Goal: Task Accomplishment & Management: Understand process/instructions

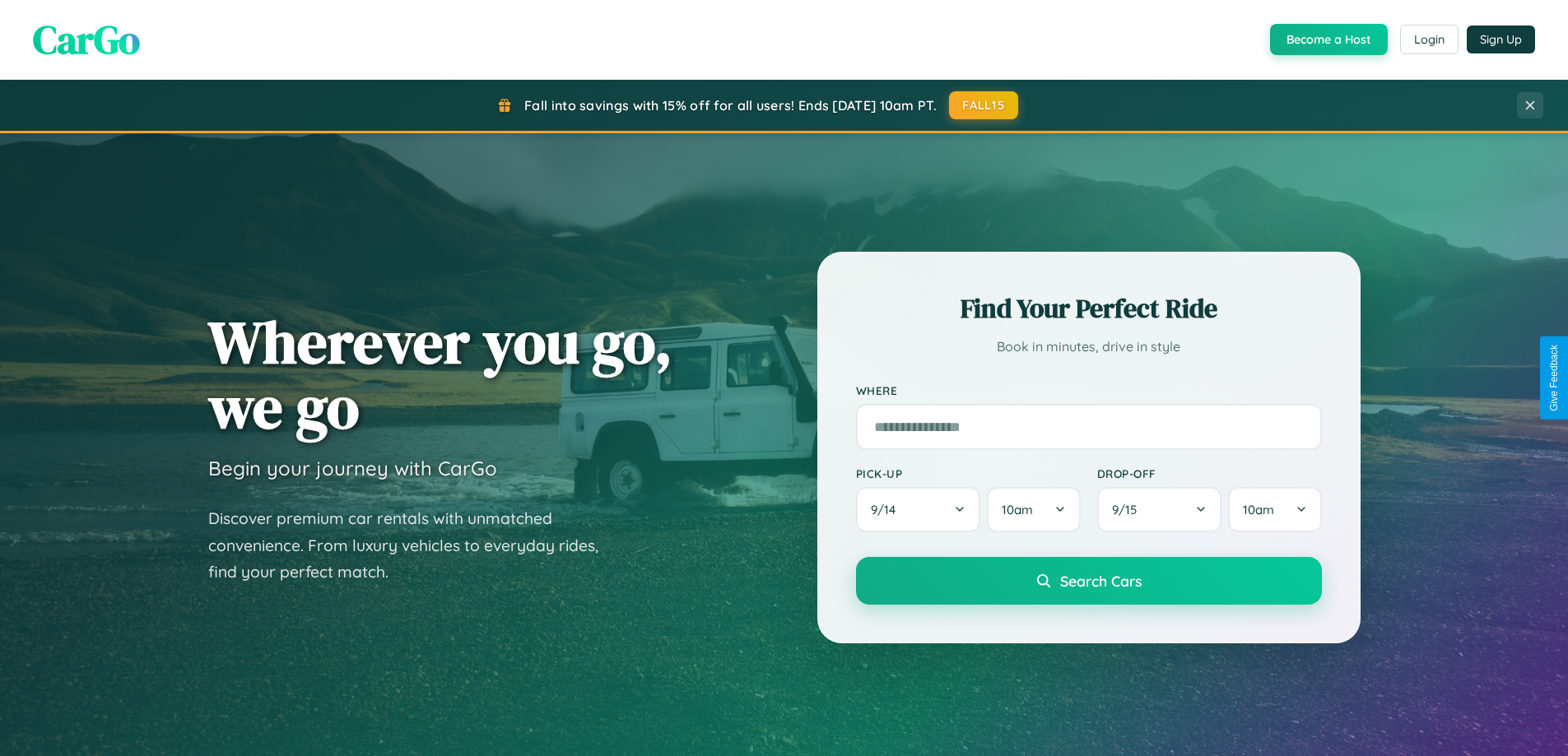
scroll to position [709, 0]
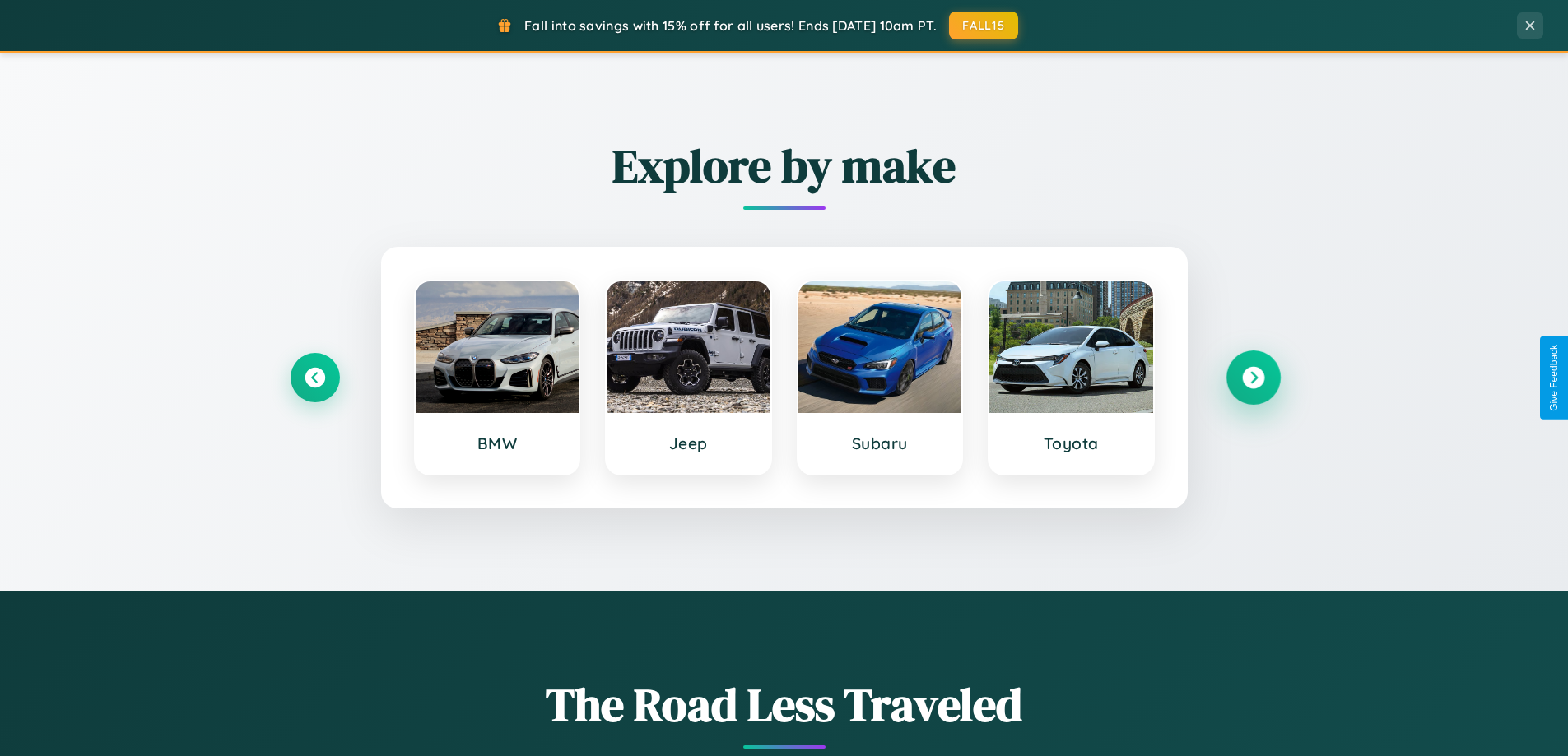
click at [1253, 378] on icon at bounding box center [1253, 378] width 23 height 23
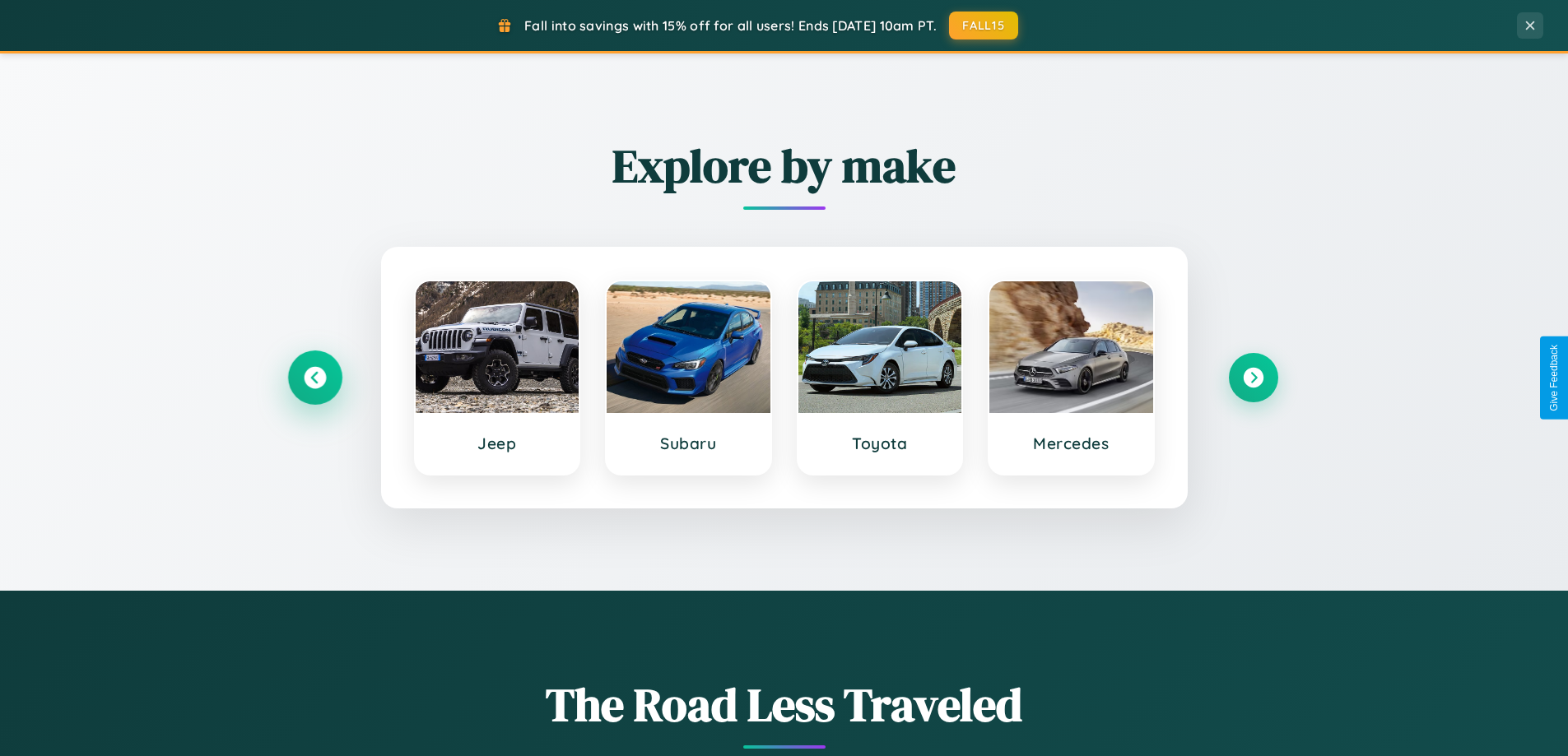
click at [314, 378] on icon at bounding box center [315, 378] width 23 height 23
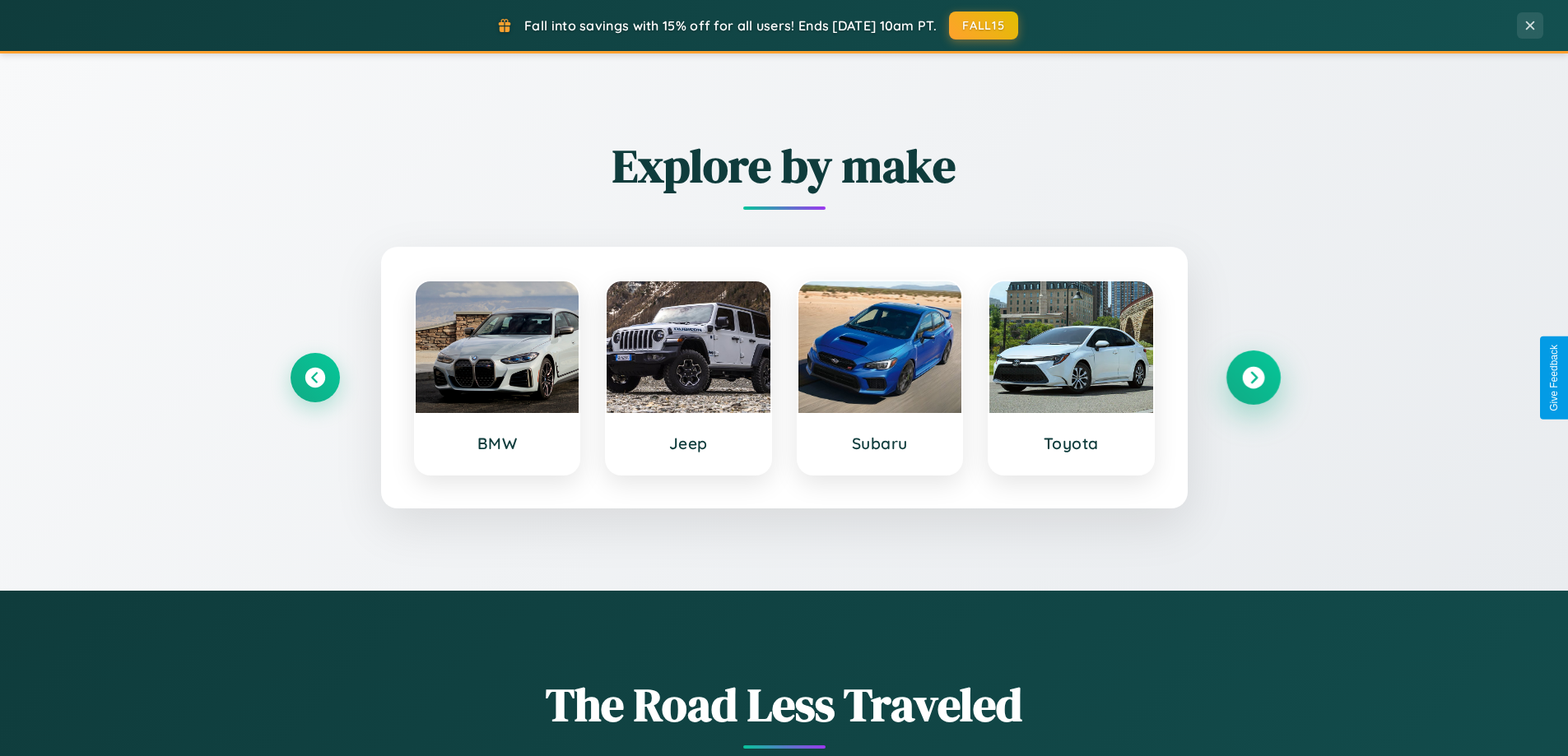
click at [1253, 378] on icon at bounding box center [1253, 378] width 23 height 23
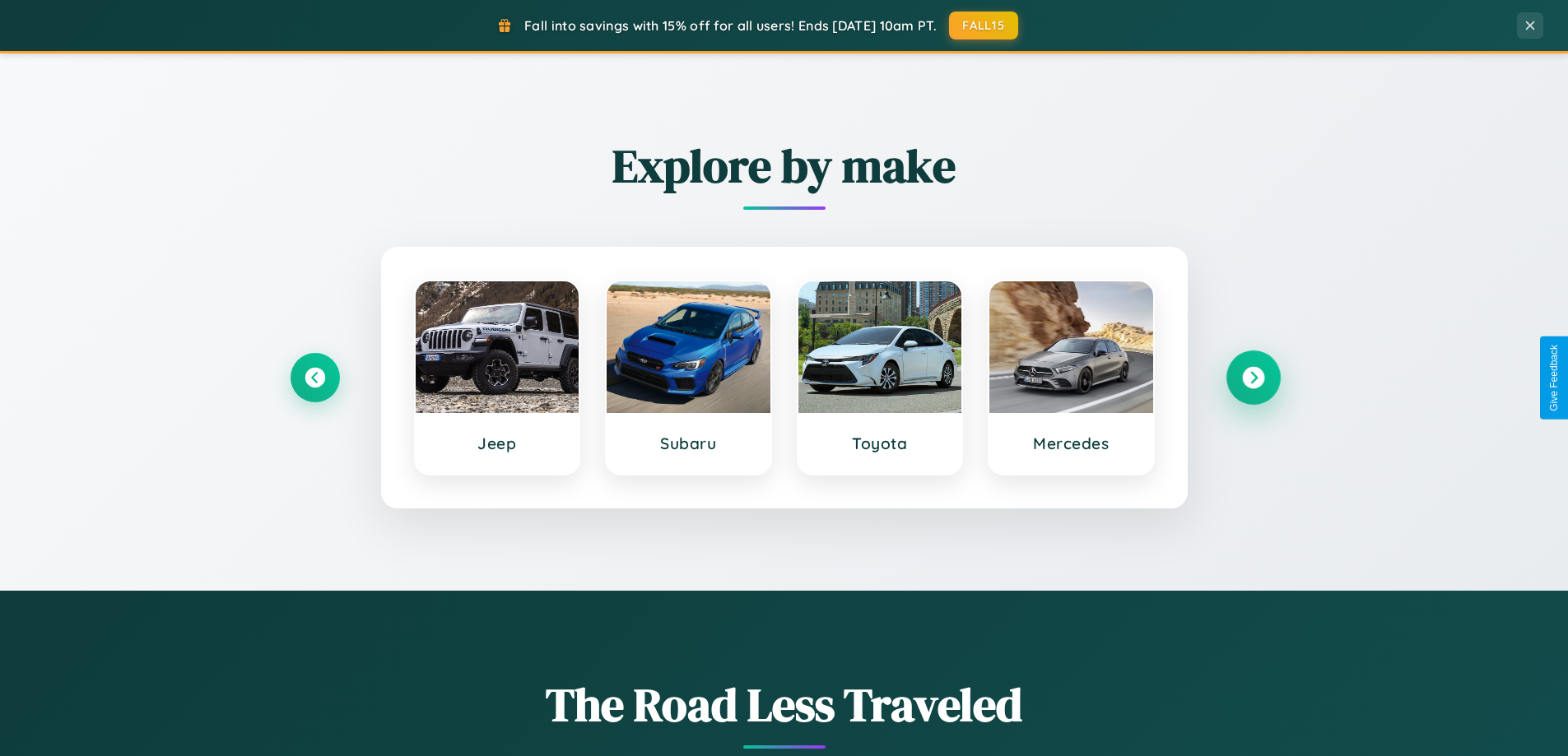
click at [1253, 378] on icon at bounding box center [1253, 378] width 23 height 23
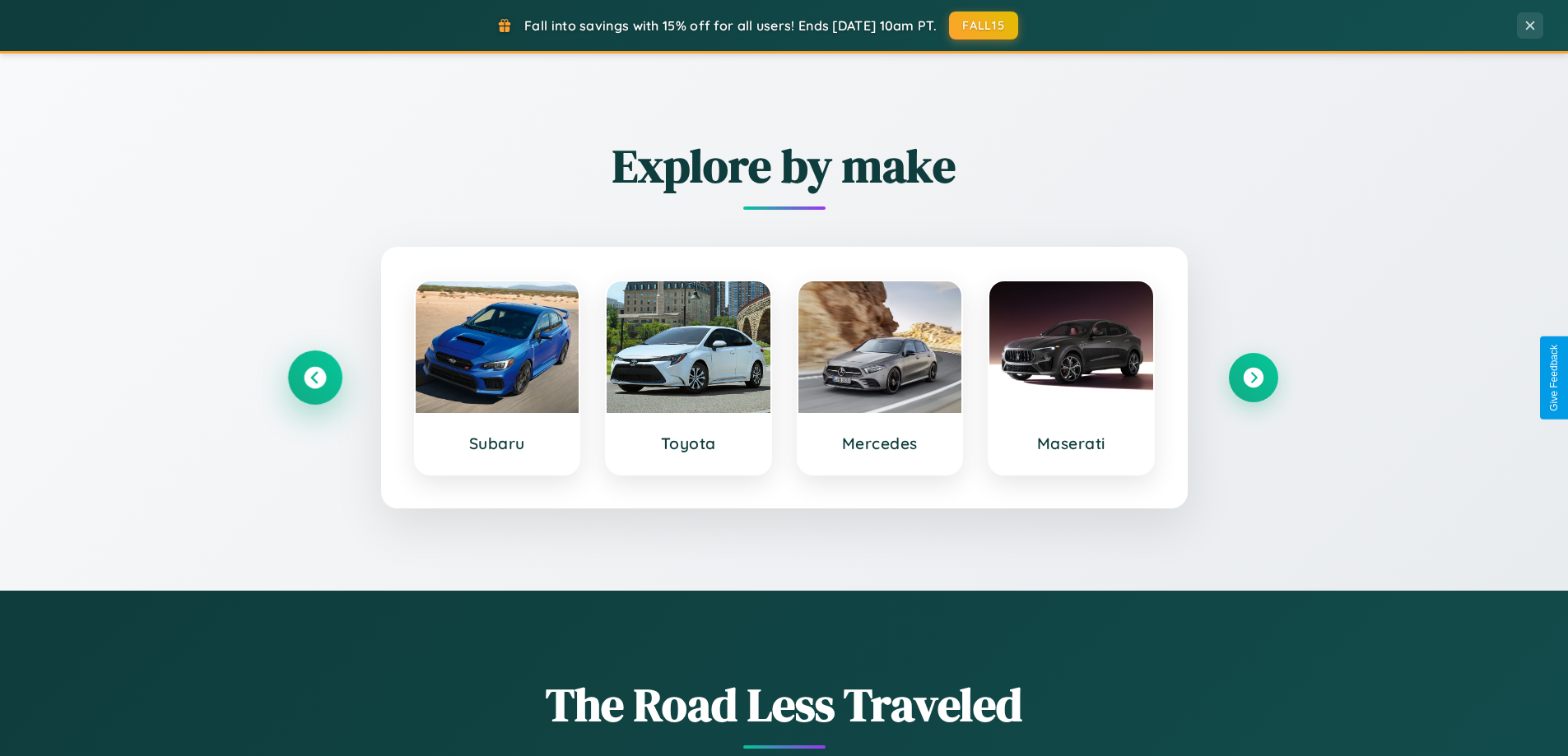
click at [314, 378] on icon at bounding box center [315, 378] width 23 height 23
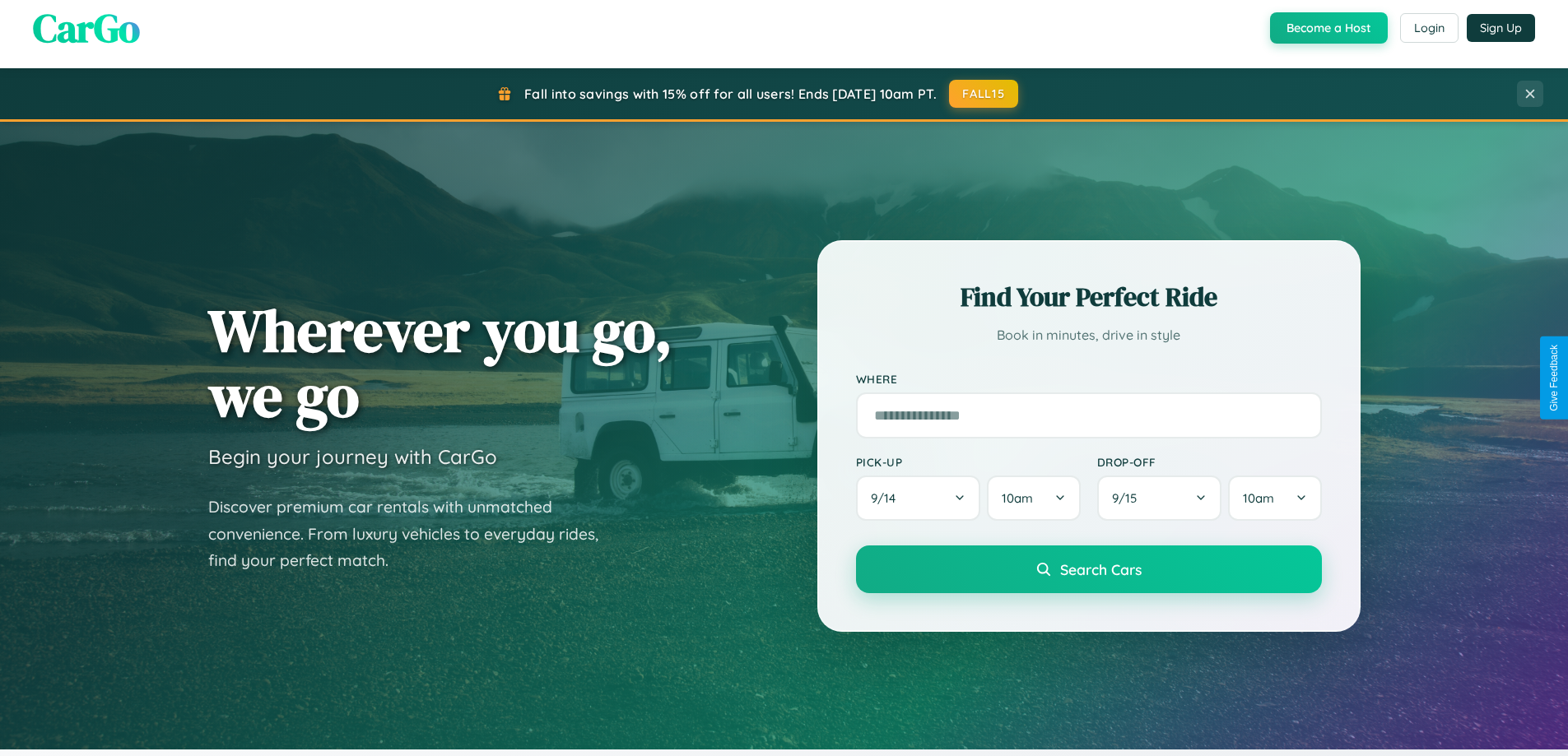
scroll to position [2644, 0]
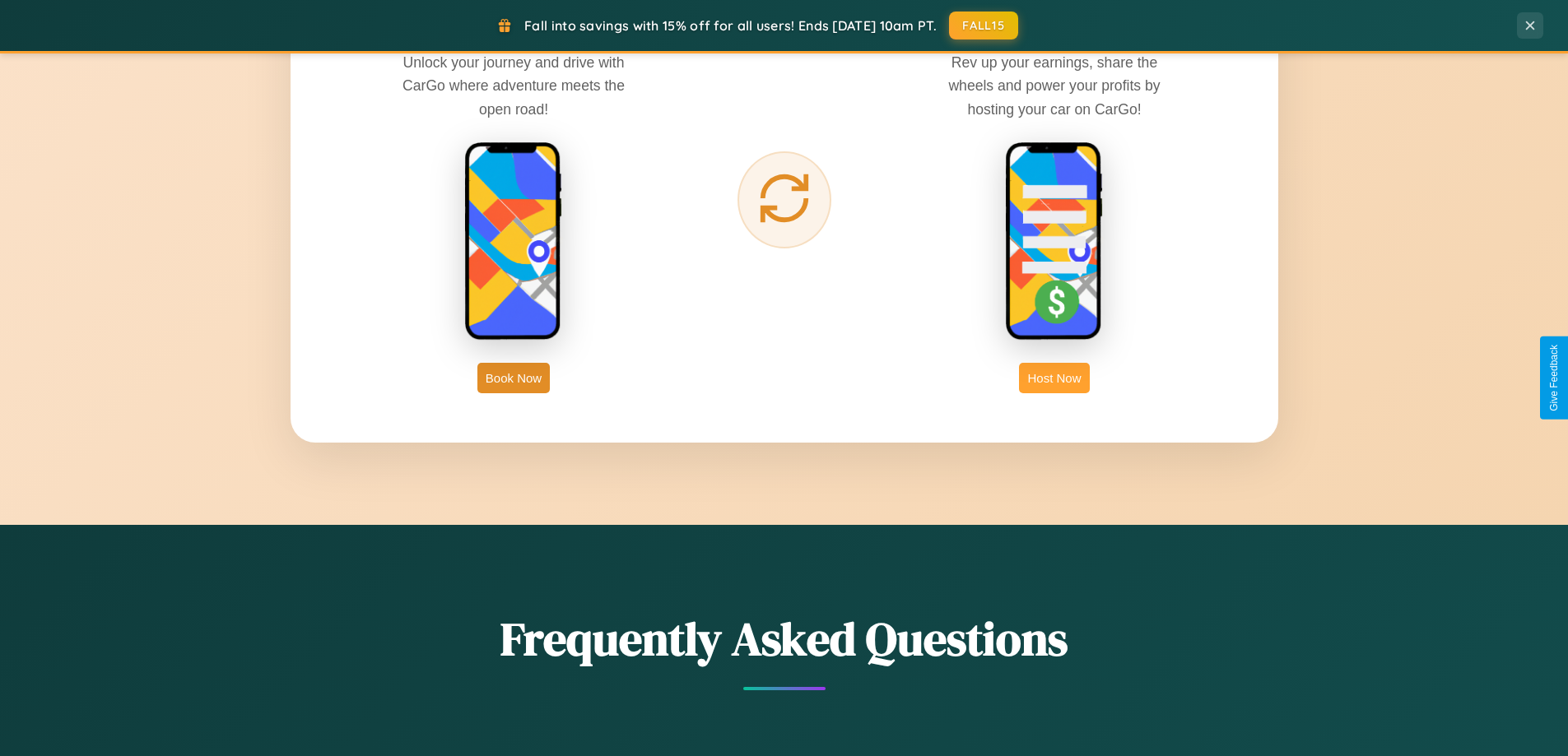
click at [1054, 378] on button "Host Now" at bounding box center [1053, 378] width 70 height 30
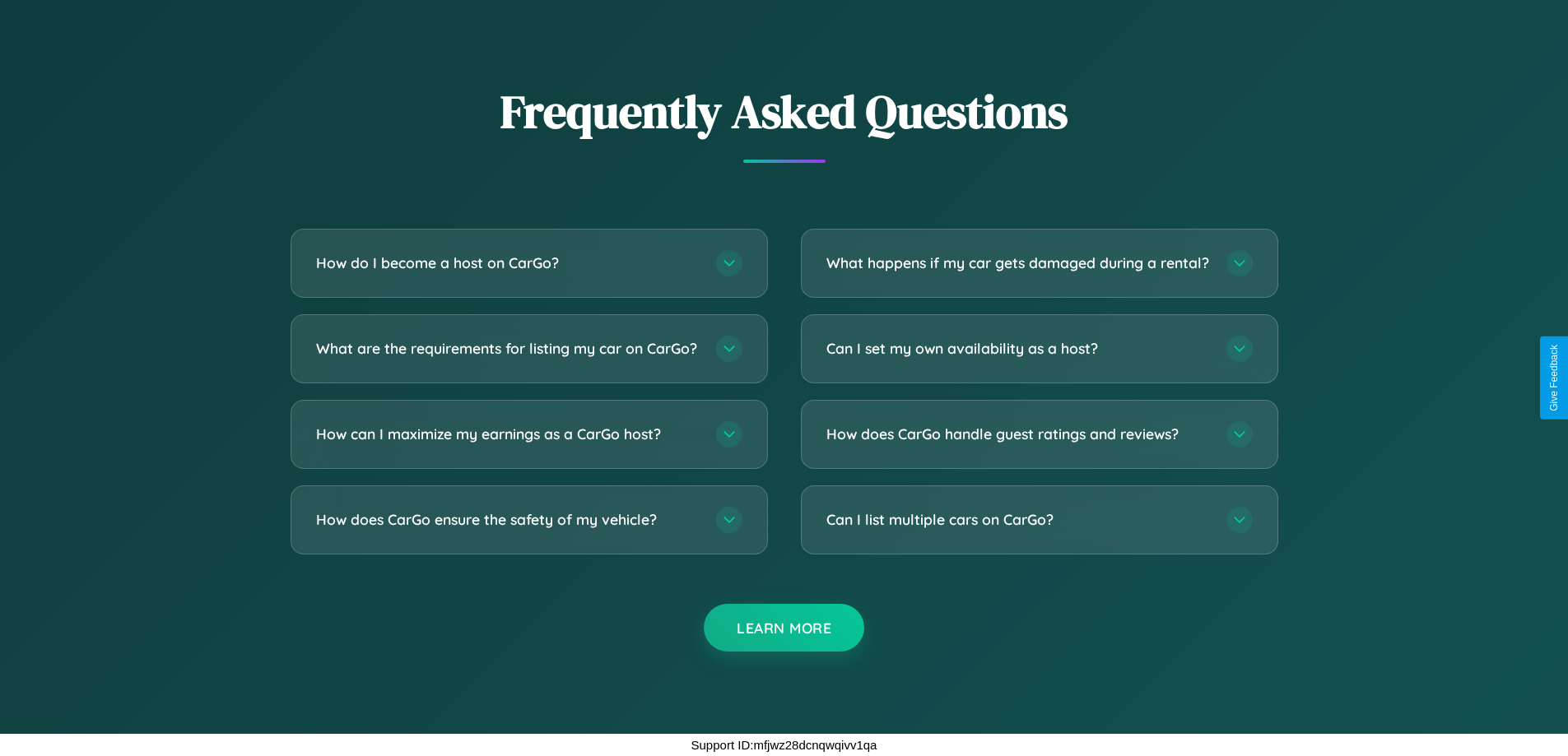
scroll to position [2224, 0]
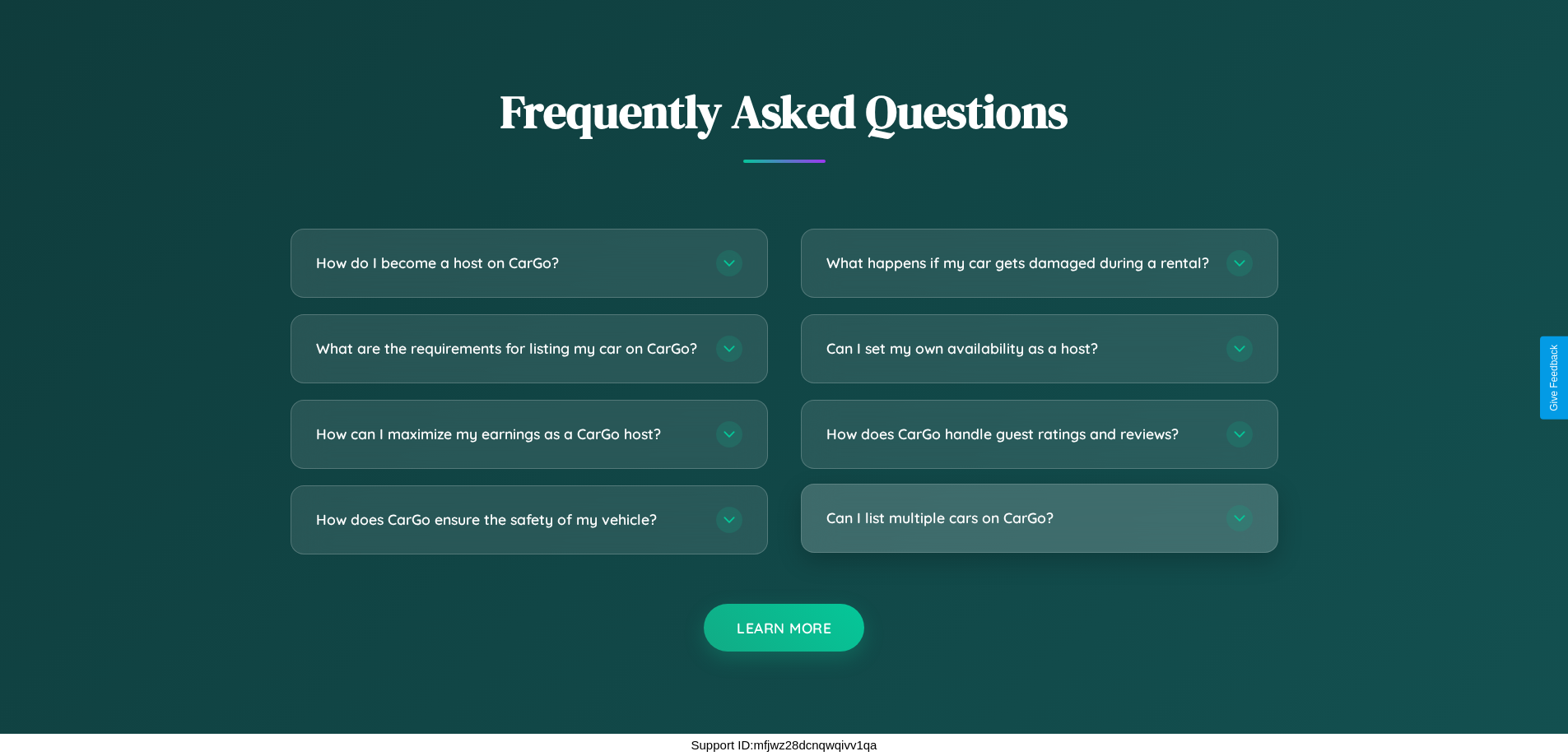
click at [1038, 519] on h3 "Can I list multiple cars on CarGo?" at bounding box center [1018, 518] width 384 height 21
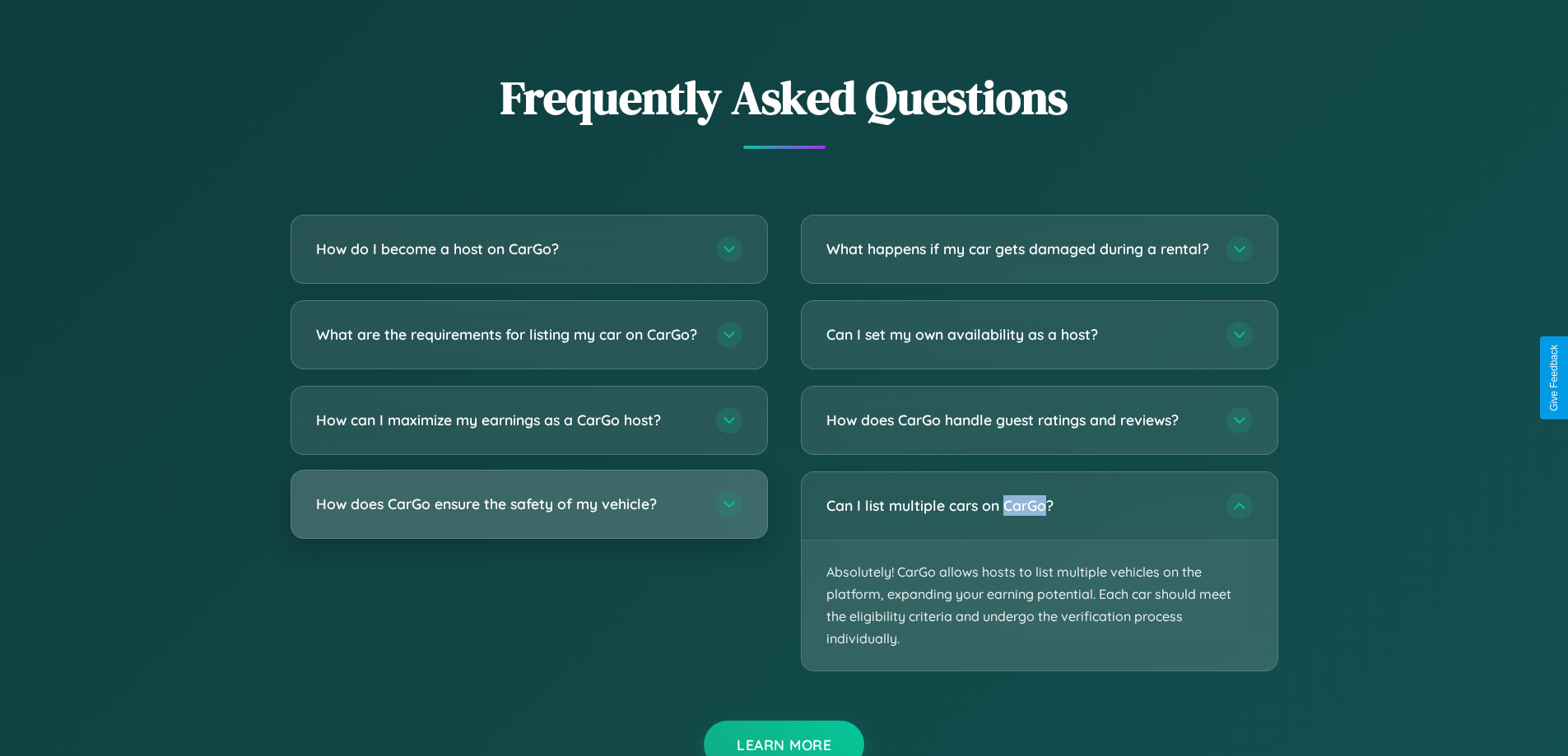
click at [529, 514] on h3 "How does CarGo ensure the safety of my vehicle?" at bounding box center [508, 504] width 384 height 21
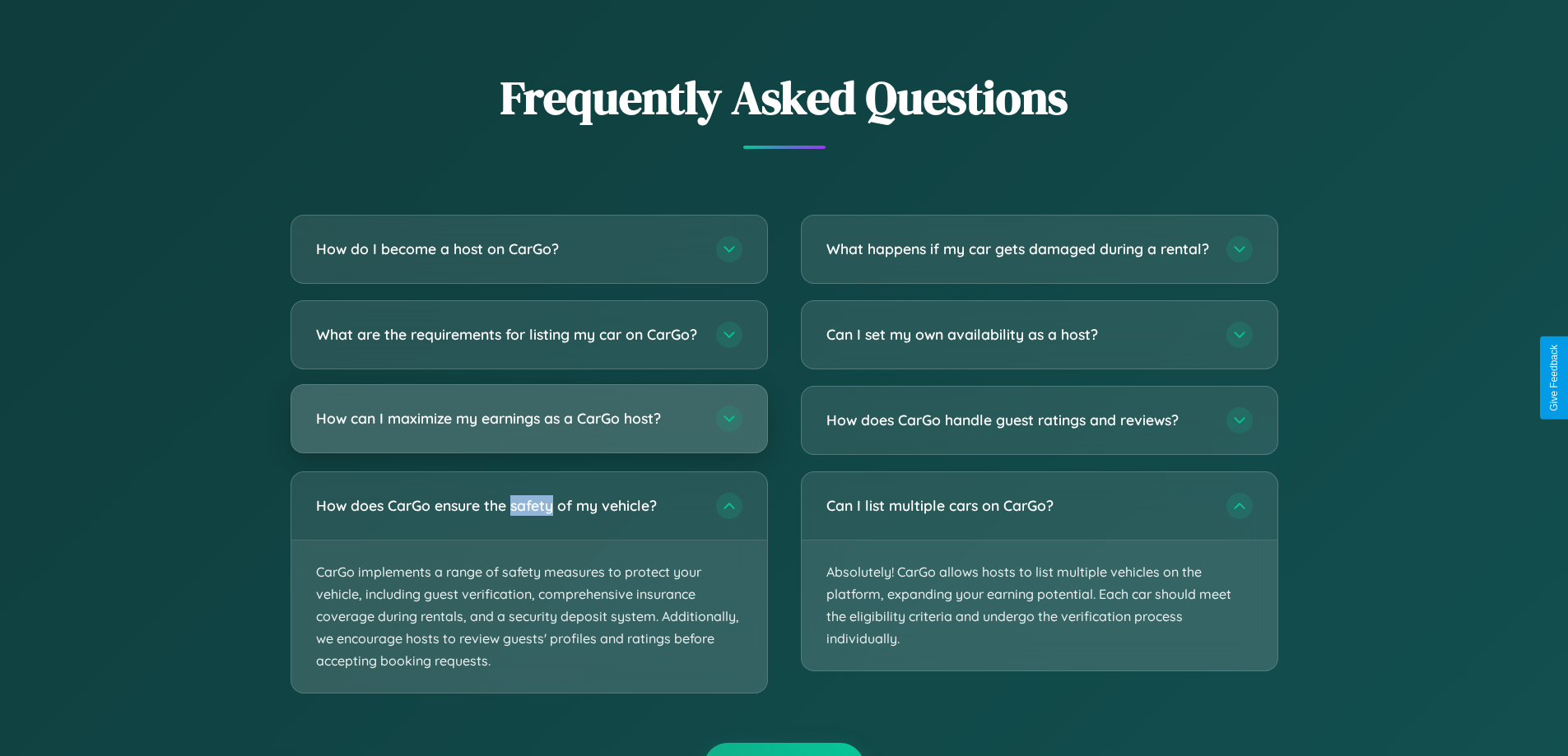
click at [529, 429] on h3 "How can I maximize my earnings as a CarGo host?" at bounding box center [508, 418] width 384 height 21
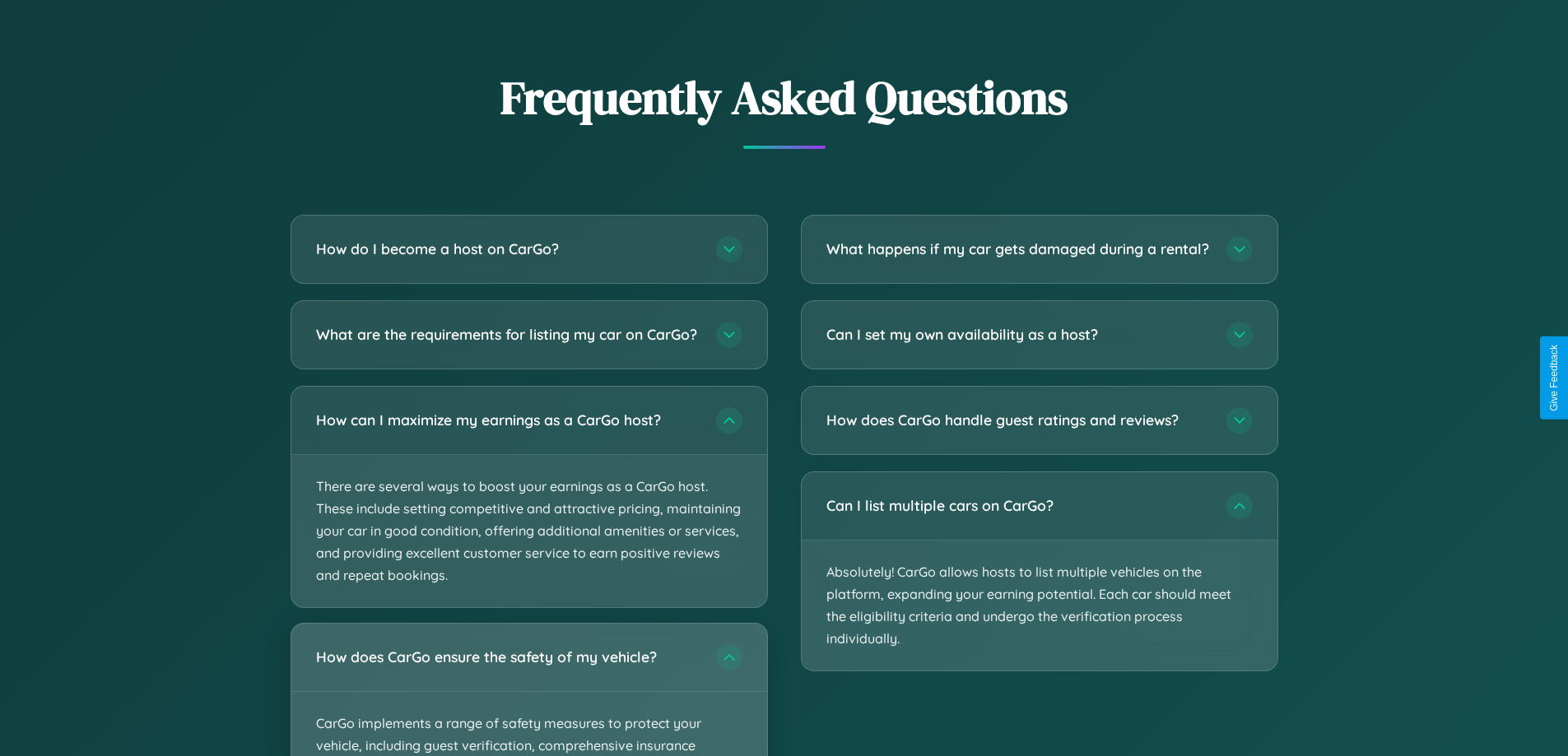
click at [529, 691] on div "How does CarGo ensure the safety of my vehicle?" at bounding box center [530, 657] width 476 height 68
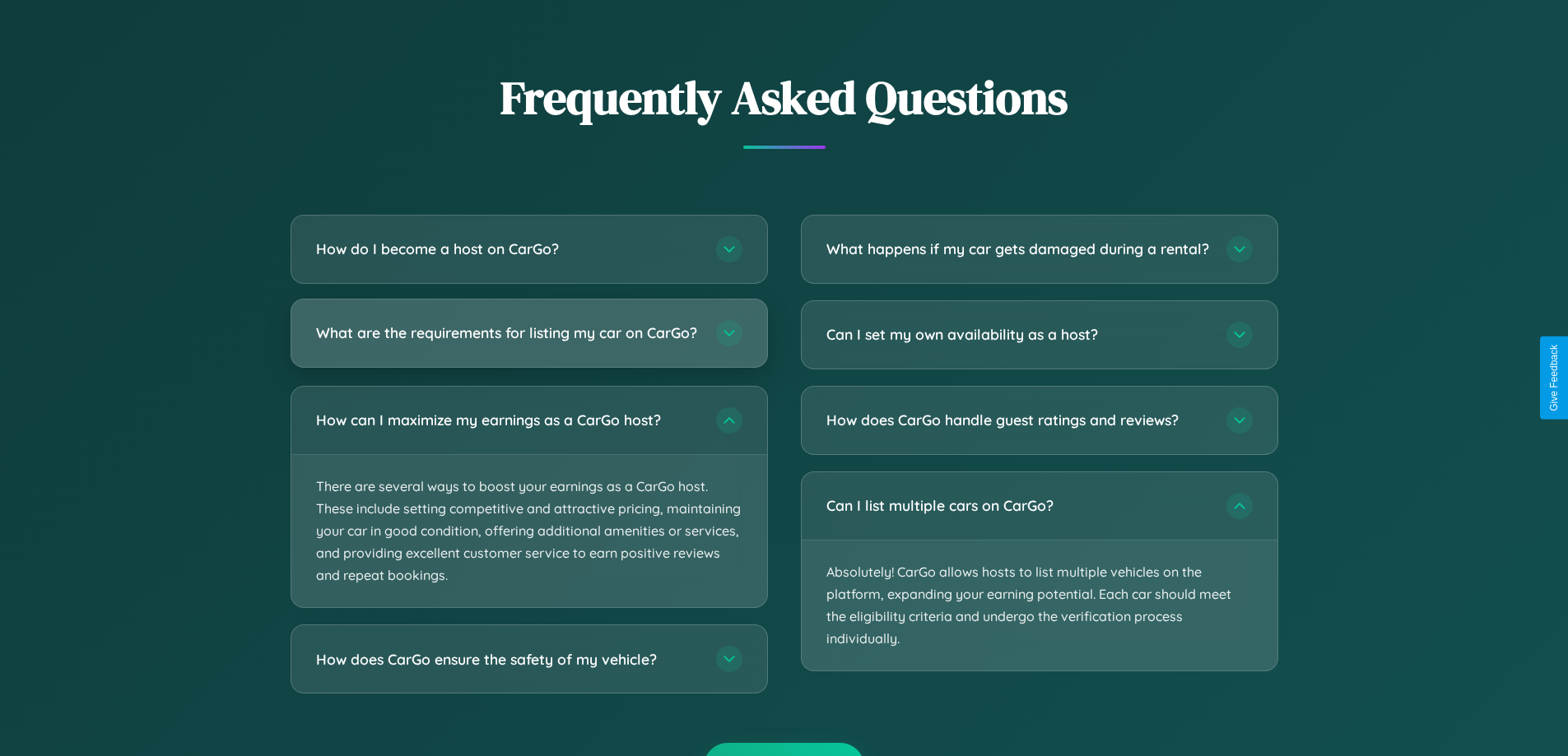
click at [529, 341] on h3 "What are the requirements for listing my car on CarGo?" at bounding box center [508, 333] width 384 height 21
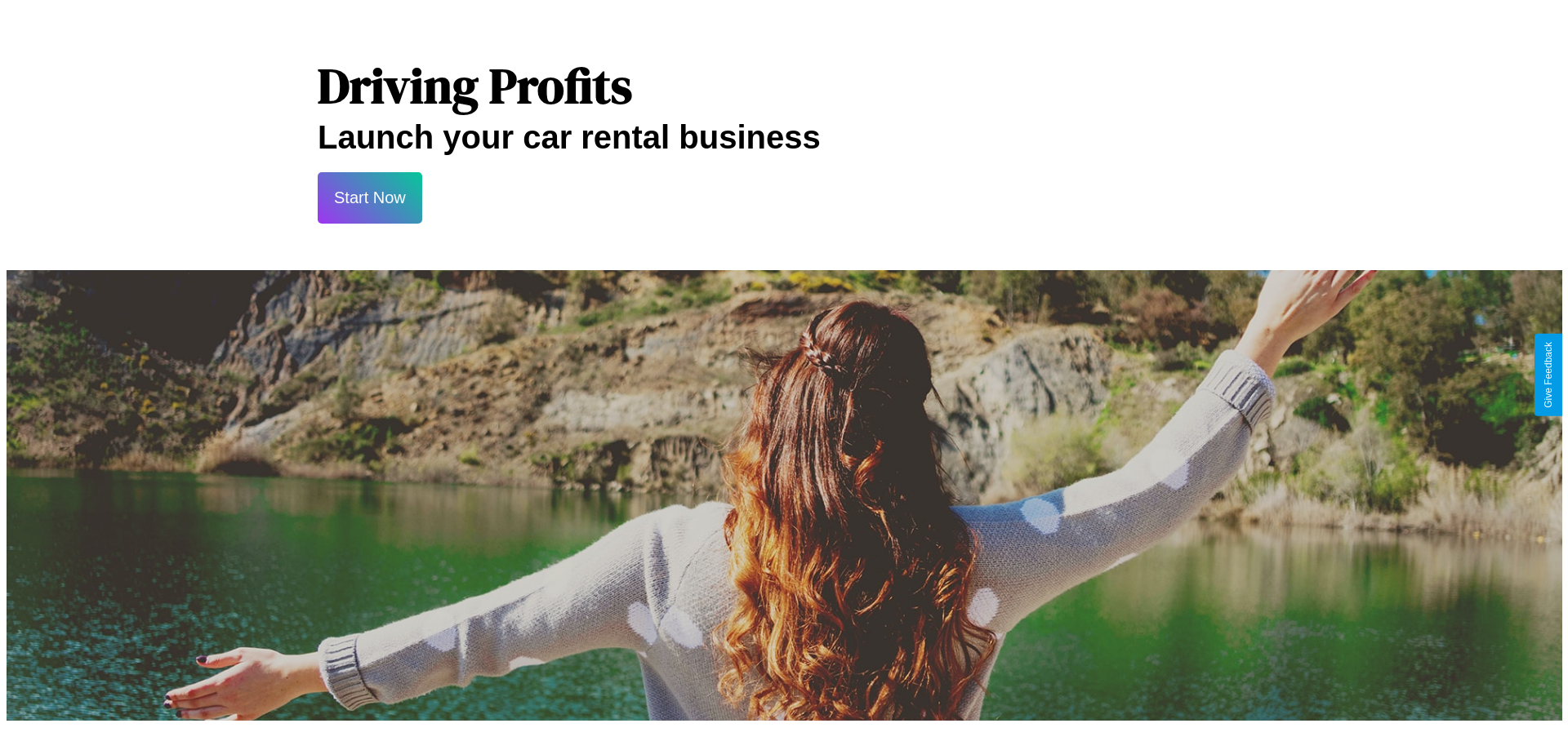
scroll to position [0, 0]
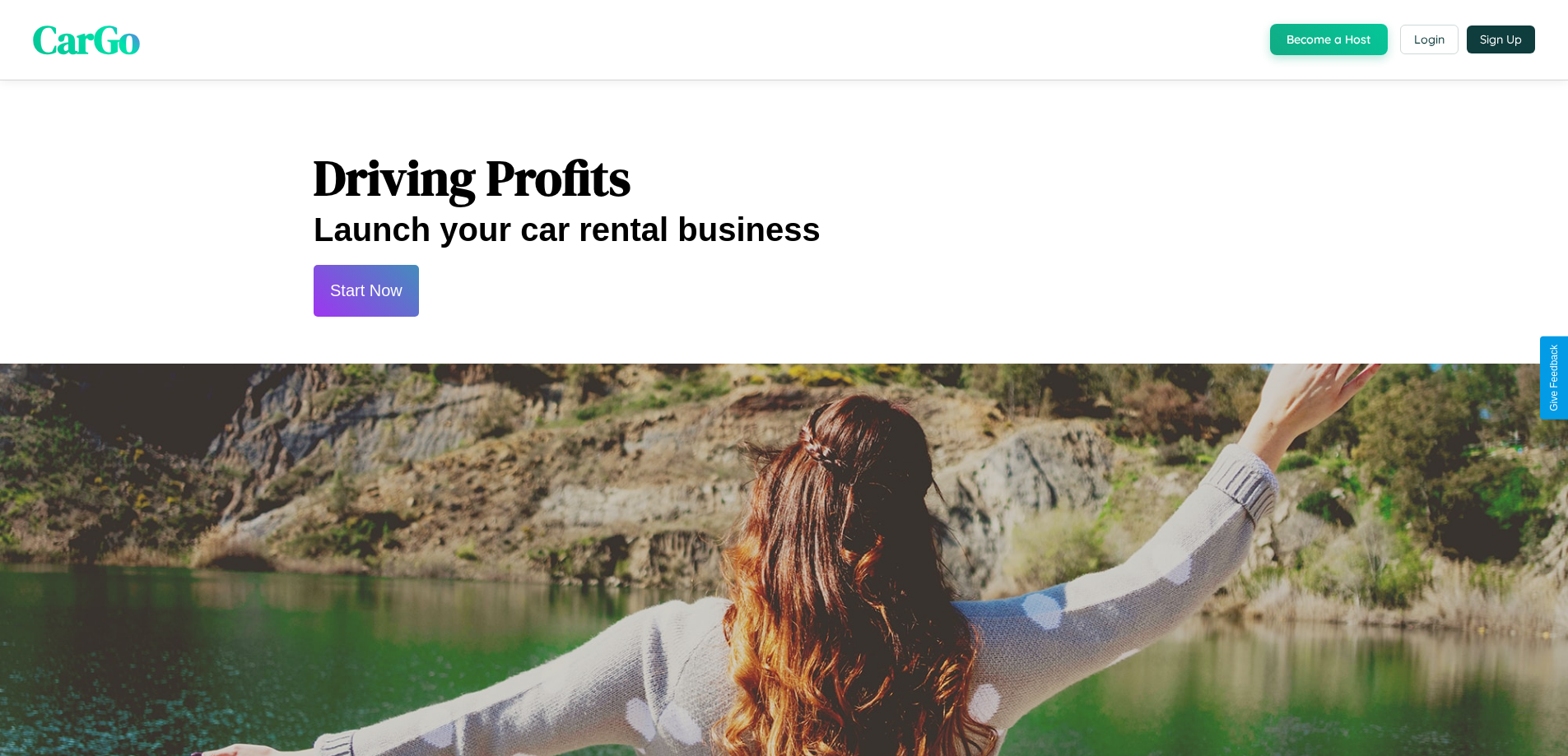
click at [366, 291] on button "Start Now" at bounding box center [366, 291] width 105 height 52
